Goal: Check status: Check status

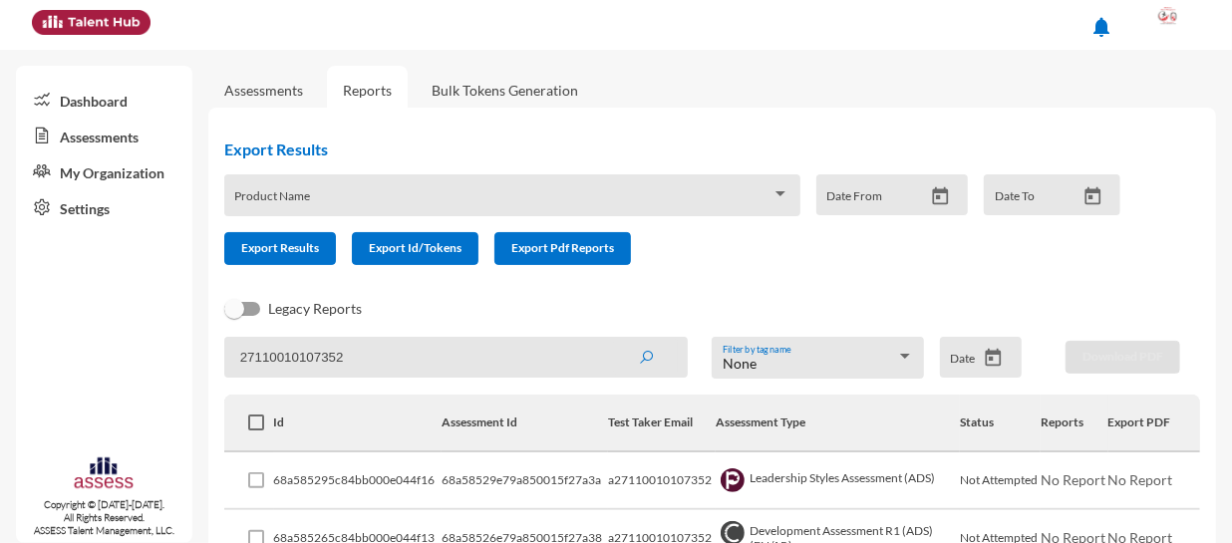
click at [614, 339] on button "submit" at bounding box center [646, 357] width 64 height 36
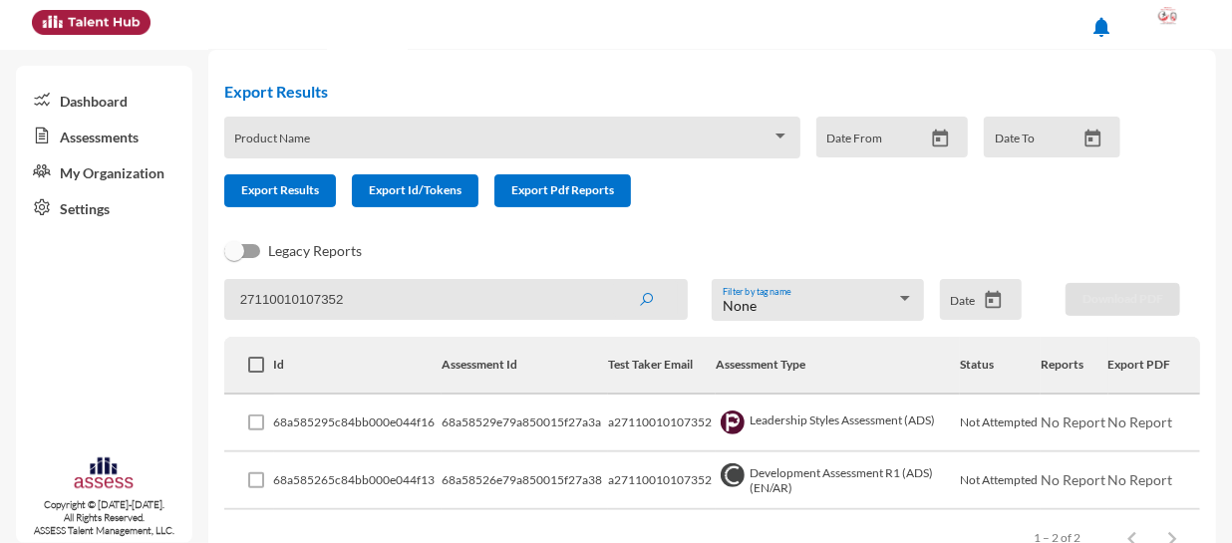
scroll to position [90, 0]
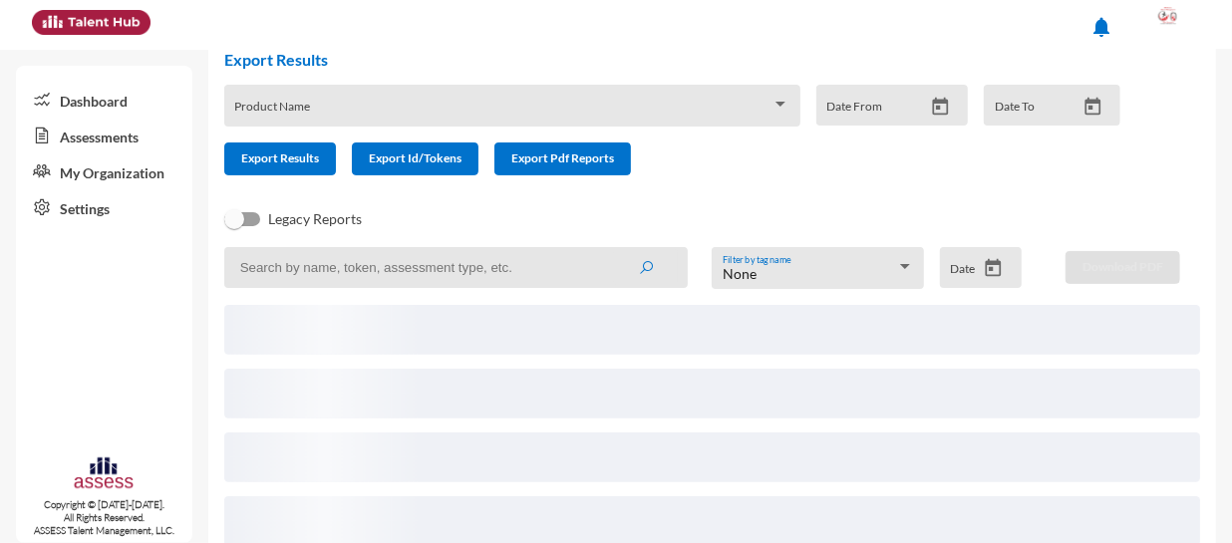
scroll to position [140, 0]
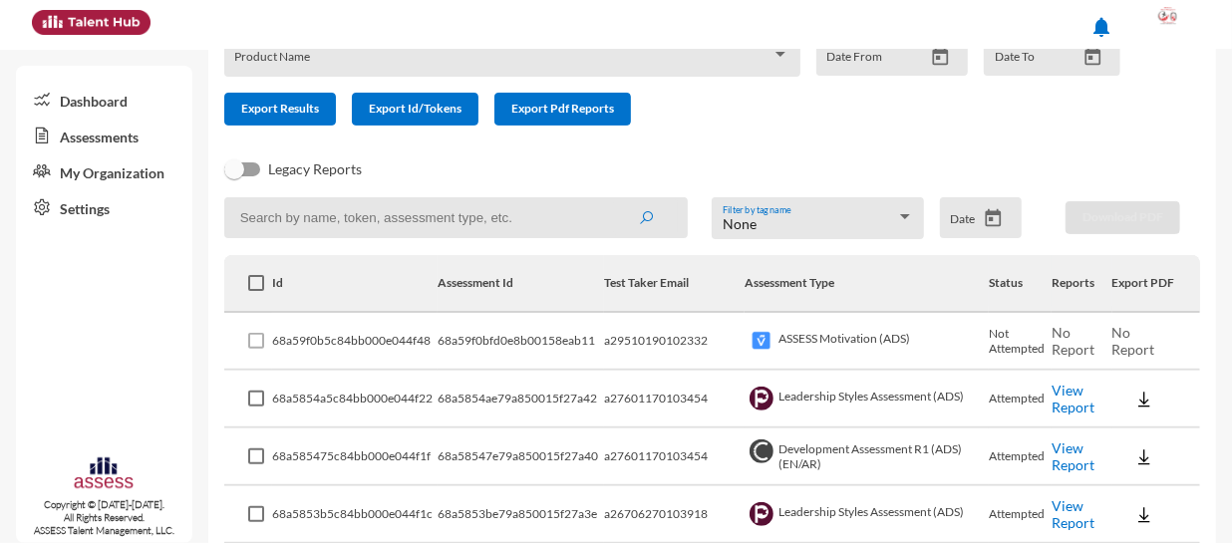
click at [522, 209] on input at bounding box center [455, 217] width 463 height 41
paste input "27110010107352"
click at [614, 199] on button "submit" at bounding box center [646, 217] width 64 height 36
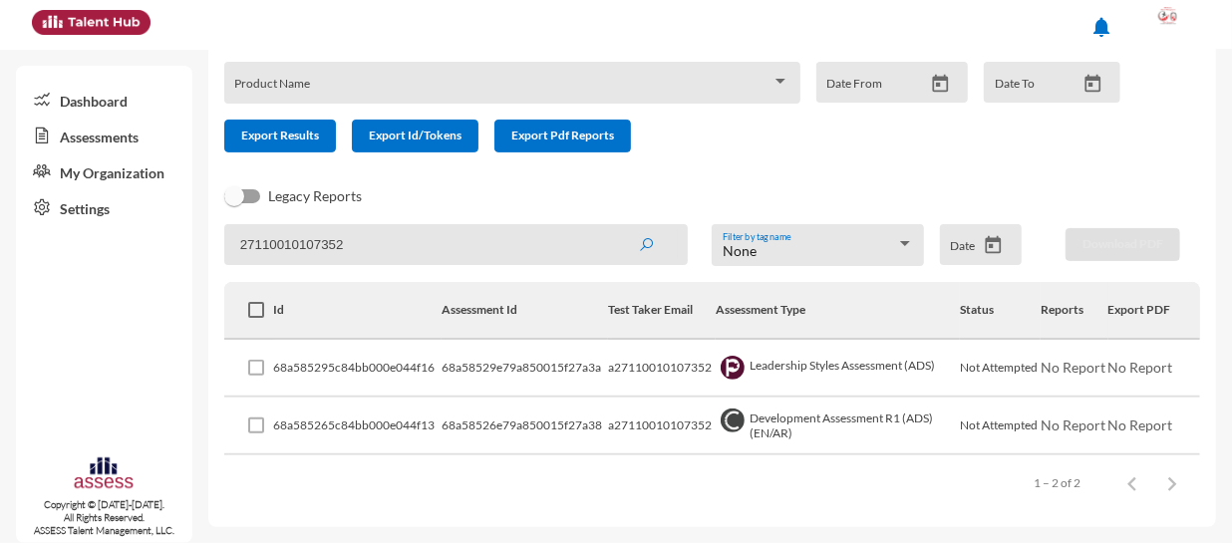
scroll to position [111, 0]
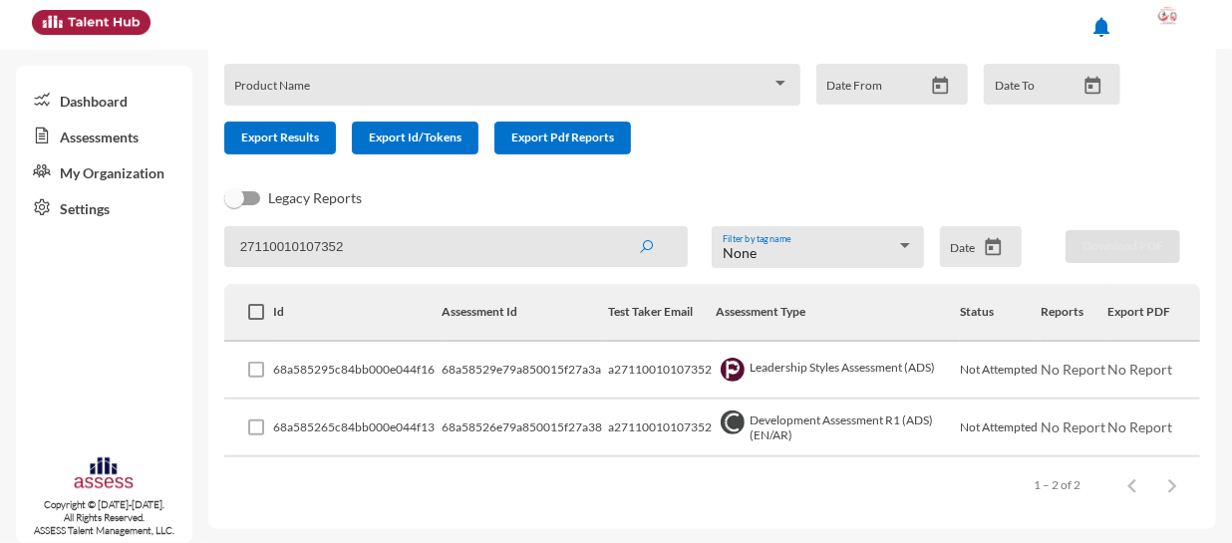
click at [614, 228] on button "submit" at bounding box center [646, 246] width 64 height 36
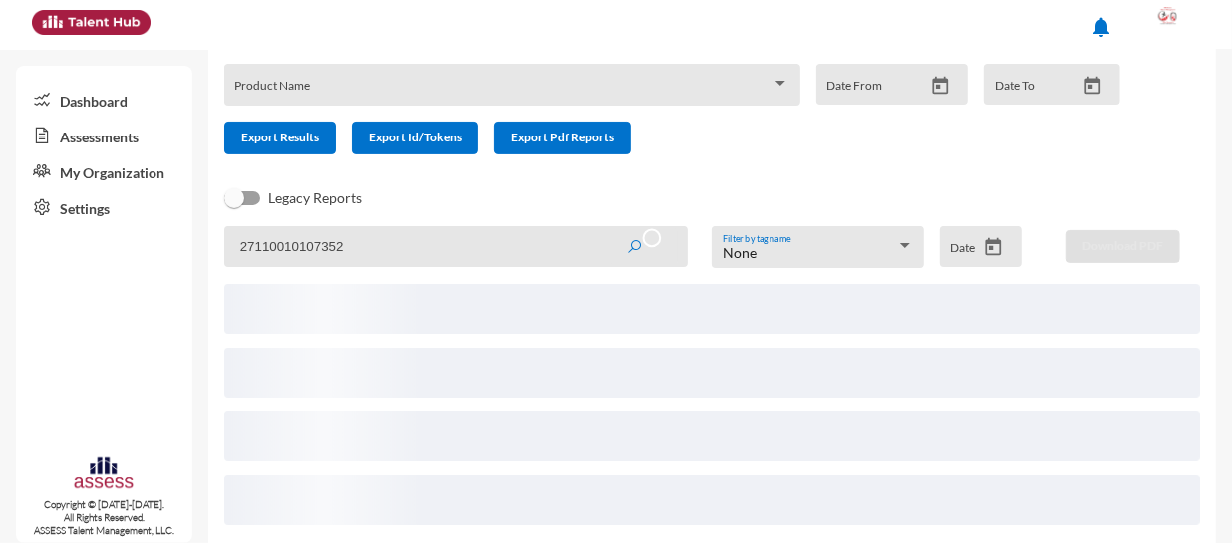
scroll to position [140, 0]
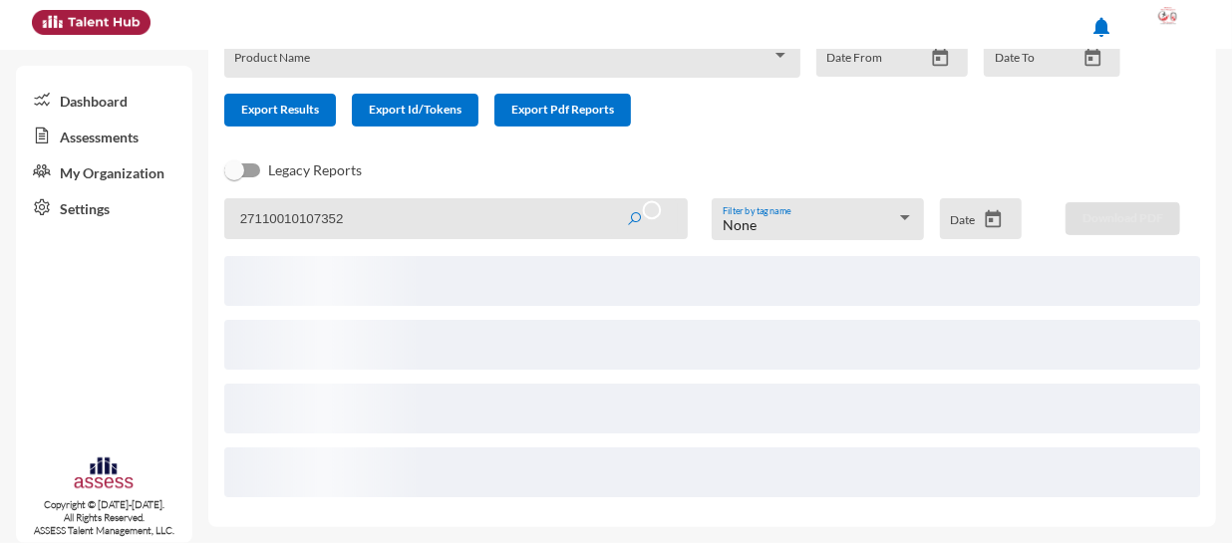
click at [610, 200] on button "submit" at bounding box center [644, 218] width 68 height 36
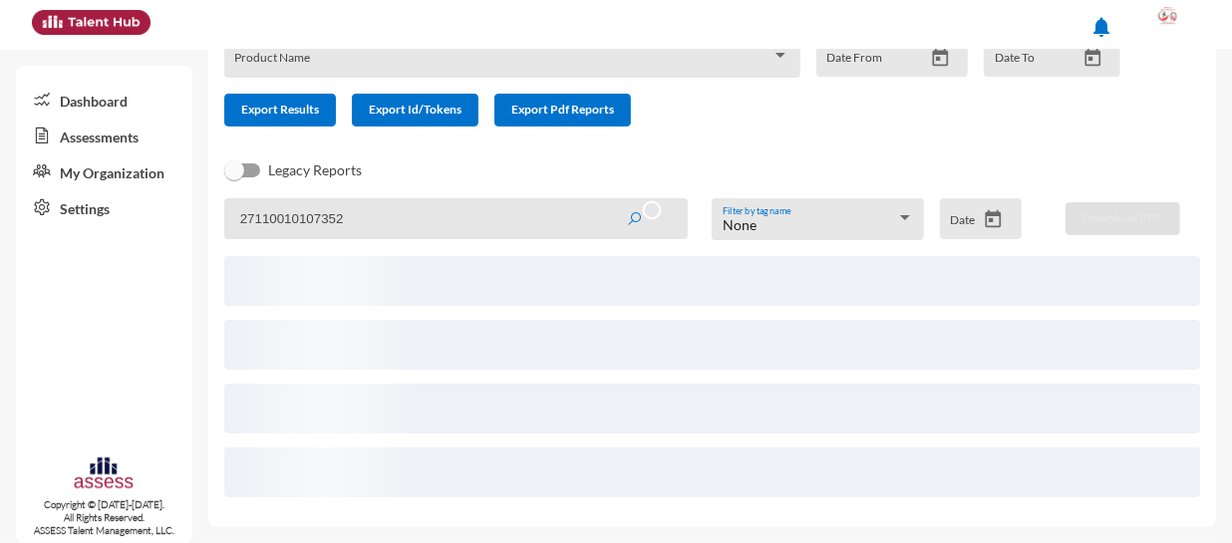
click at [610, 200] on button "submit" at bounding box center [644, 218] width 68 height 36
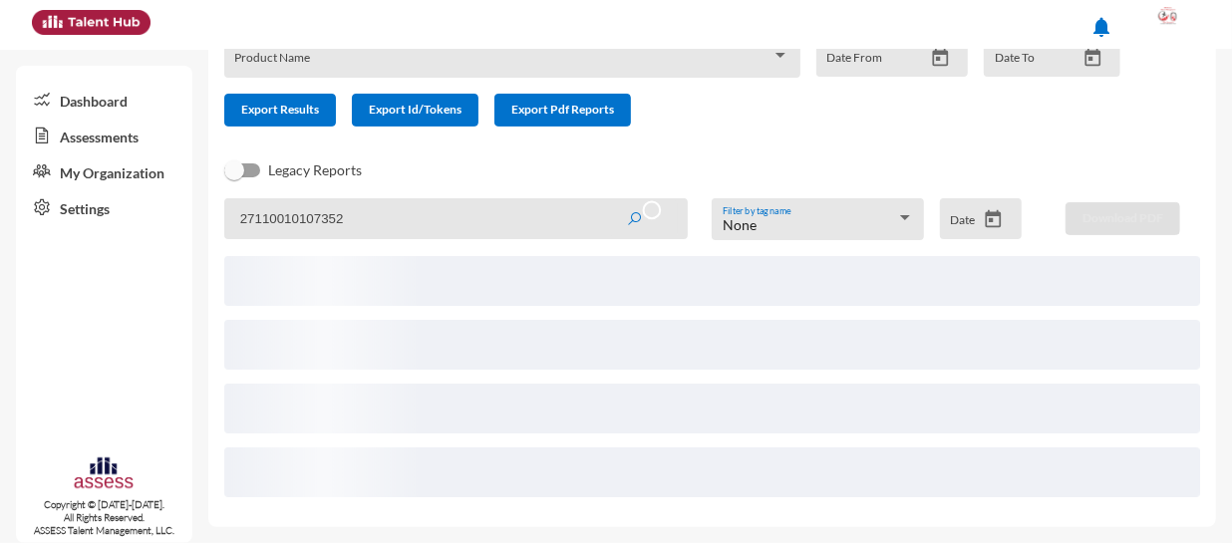
click at [610, 200] on button "submit" at bounding box center [644, 218] width 68 height 36
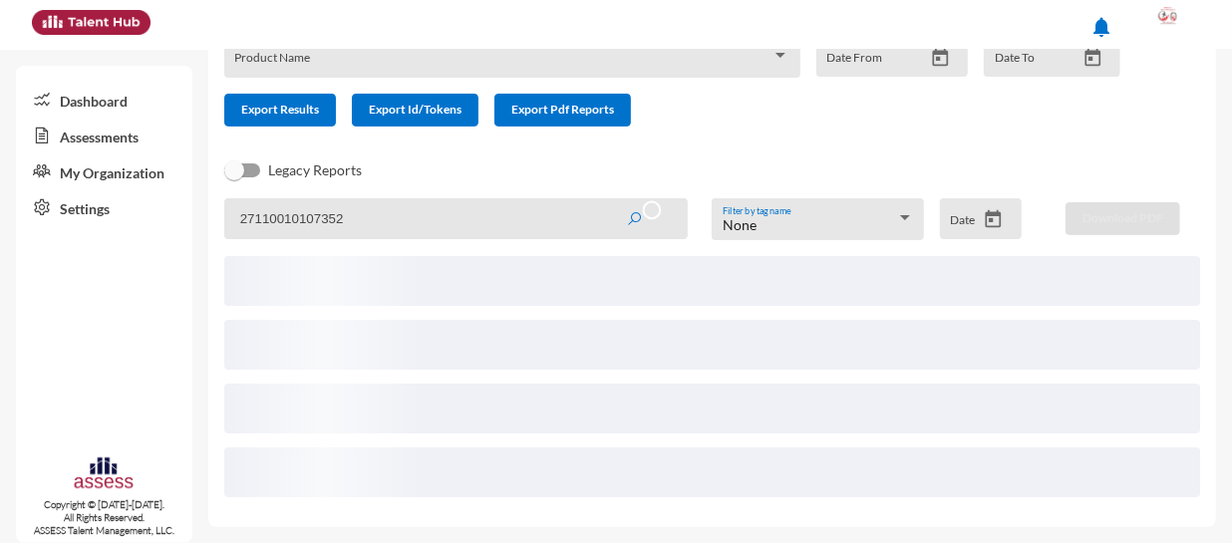
click at [610, 200] on button "submit" at bounding box center [644, 218] width 68 height 36
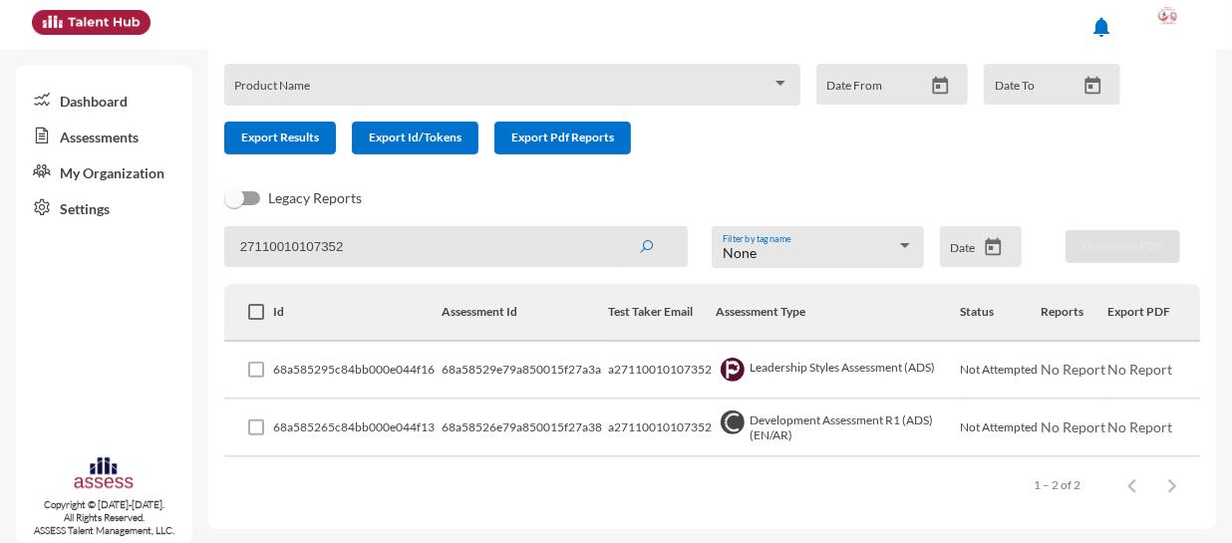
click at [354, 246] on input "27110010107352" at bounding box center [455, 246] width 463 height 41
paste input "6706270103918"
click at [614, 228] on button "submit" at bounding box center [646, 246] width 64 height 36
click at [1044, 370] on link "View Report" at bounding box center [1064, 369] width 78 height 17
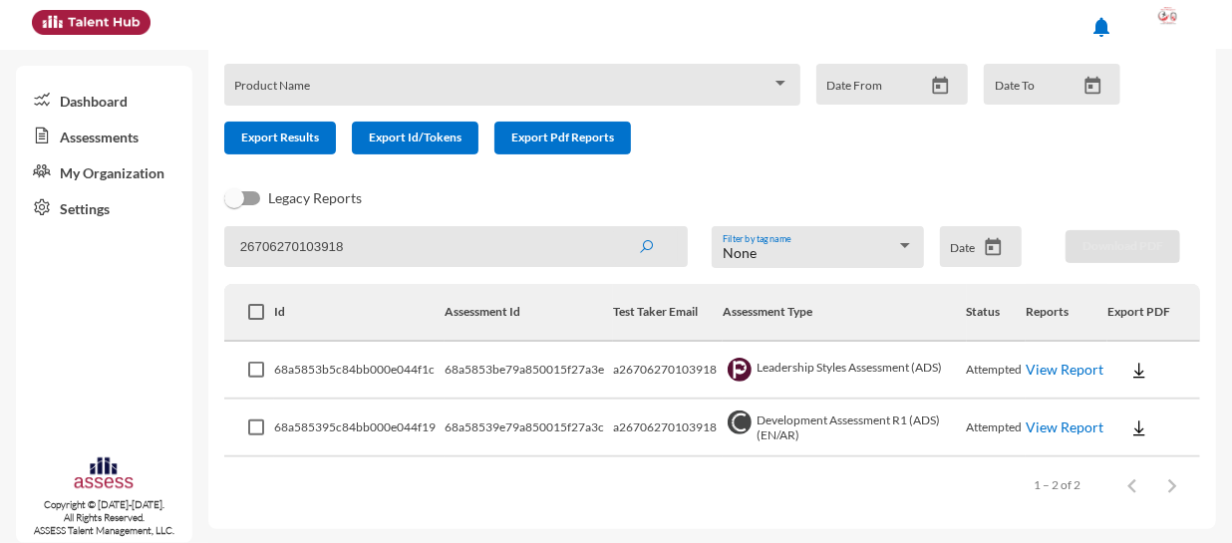
click at [1066, 424] on link "View Report" at bounding box center [1064, 427] width 78 height 17
click at [921, 169] on div "Export Results Product Name Date From Date To Export Results Export Id/Tokens E…" at bounding box center [680, 99] width 976 height 173
click at [541, 247] on input "26706270103918" at bounding box center [455, 246] width 463 height 41
paste input "7110010107352"
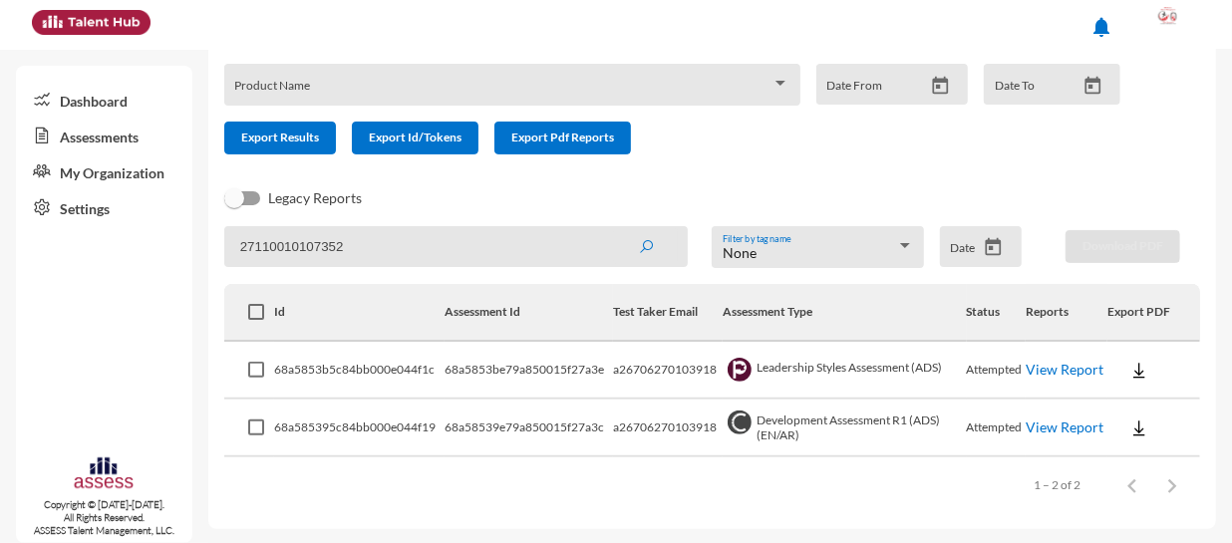
type input "27110010107352"
click at [614, 228] on button "submit" at bounding box center [646, 246] width 64 height 36
click at [525, 244] on input "27110010107352" at bounding box center [455, 246] width 463 height 41
click at [614, 228] on button "submit" at bounding box center [646, 246] width 64 height 36
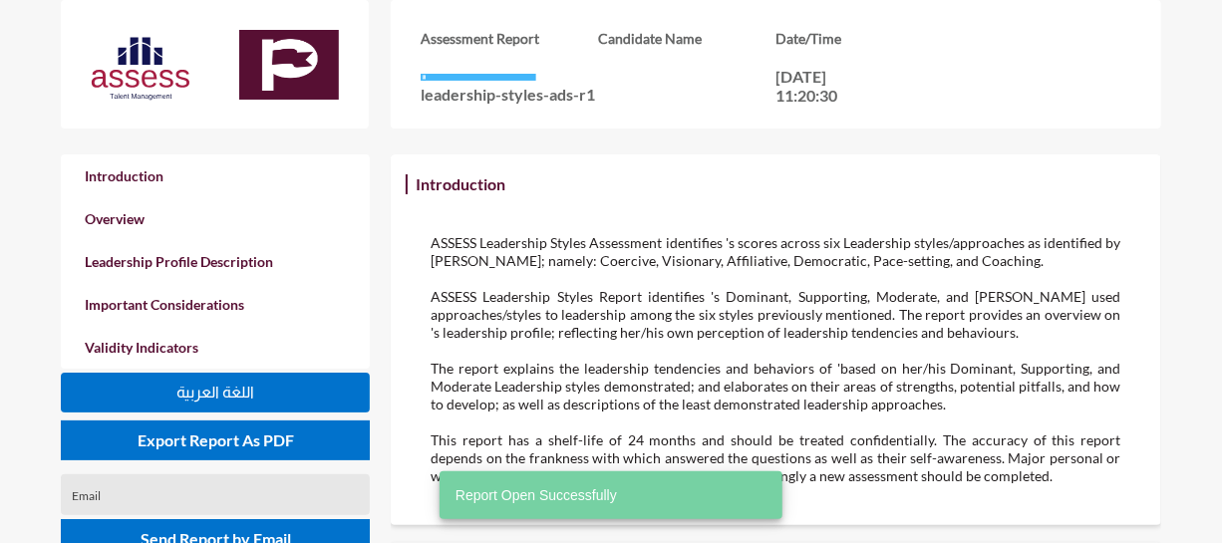
scroll to position [542, 1222]
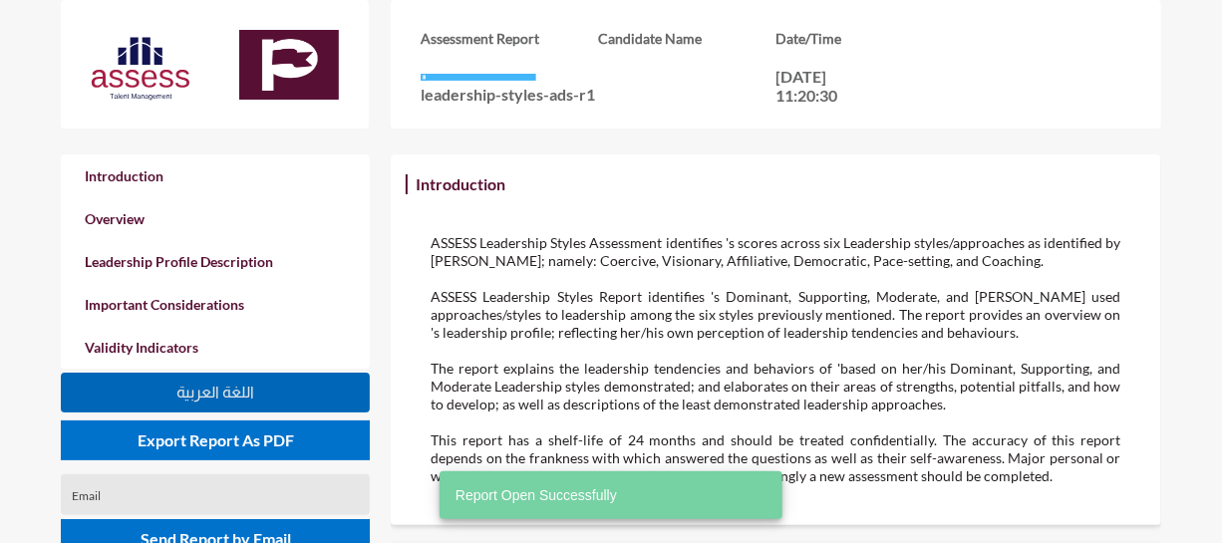
click at [281, 380] on button "اللغة العربية" at bounding box center [215, 393] width 309 height 40
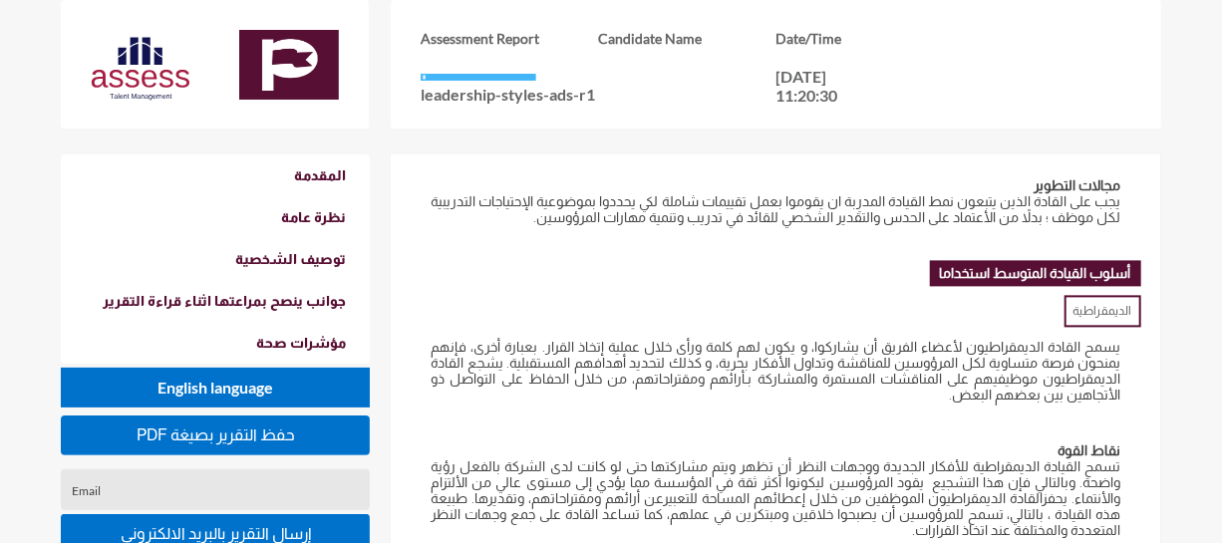
scroll to position [1812, 0]
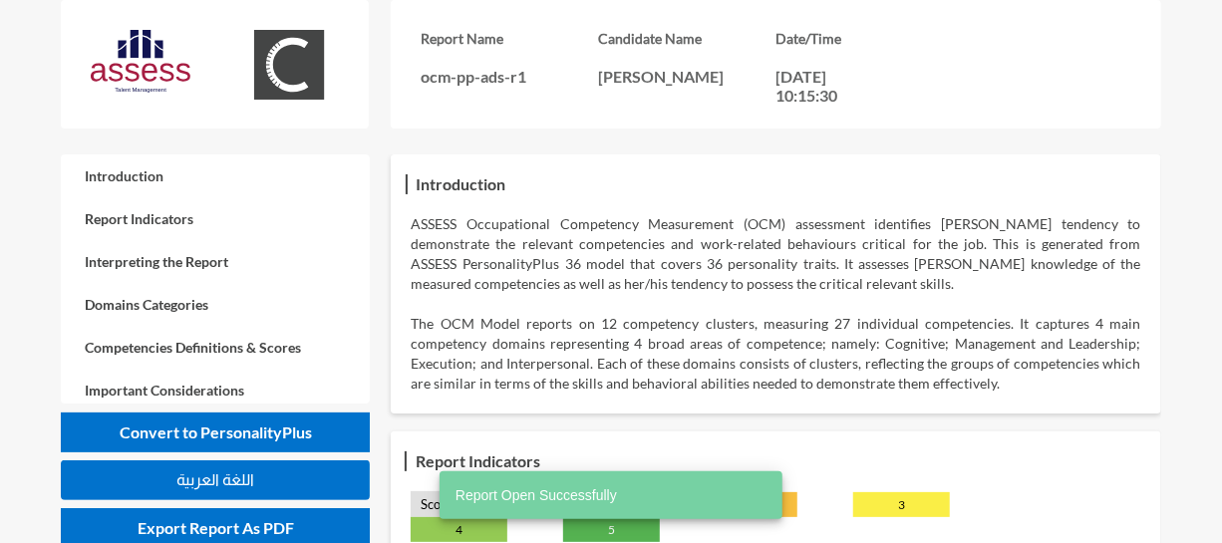
scroll to position [90, 0]
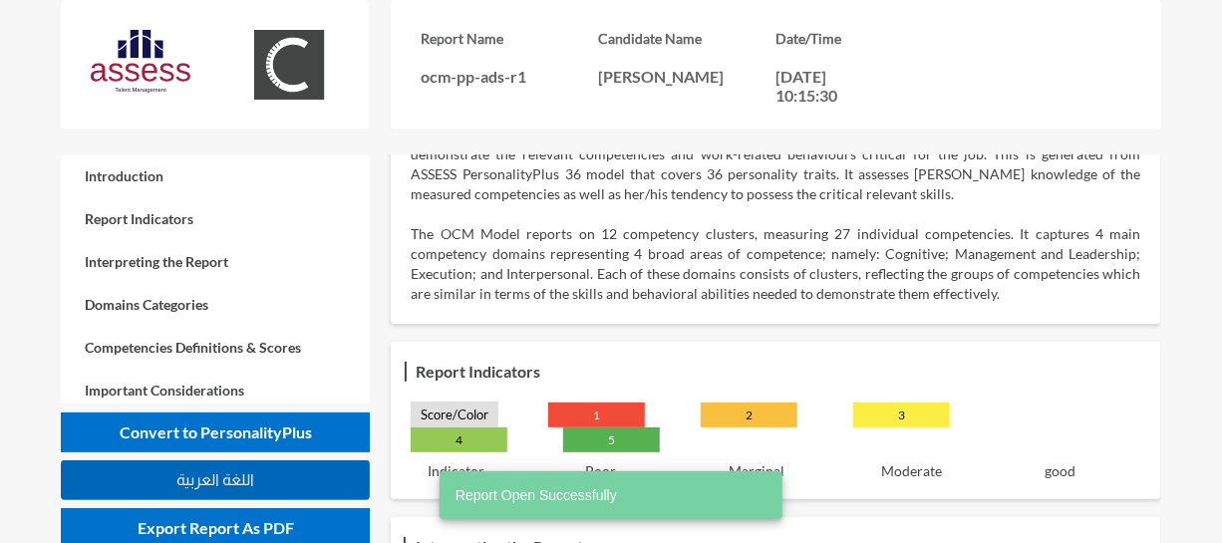
click at [306, 481] on button "اللغة العربية" at bounding box center [215, 480] width 309 height 40
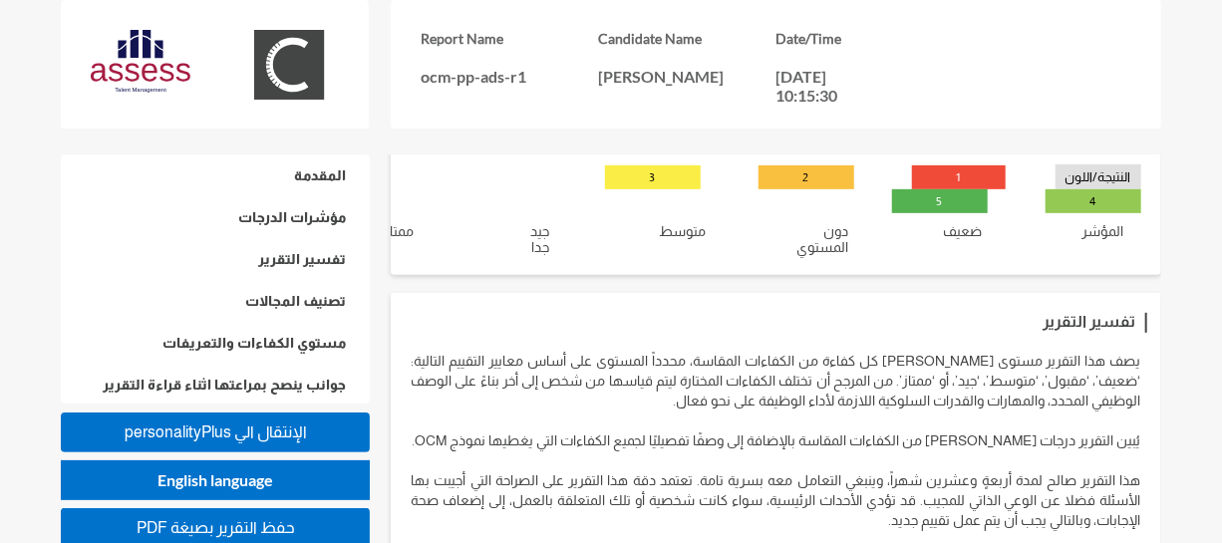
scroll to position [46, 0]
